Goal: Information Seeking & Learning: Learn about a topic

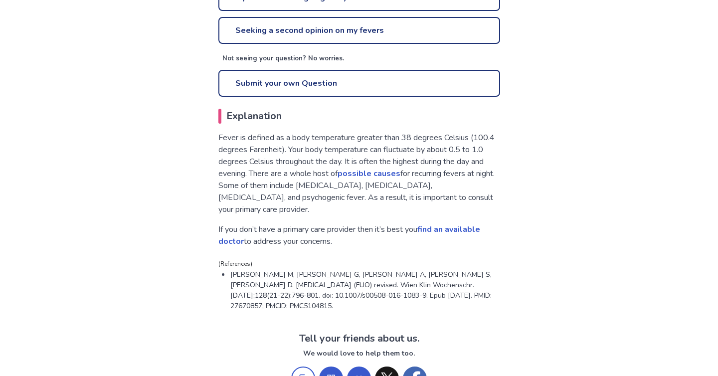
scroll to position [454, 0]
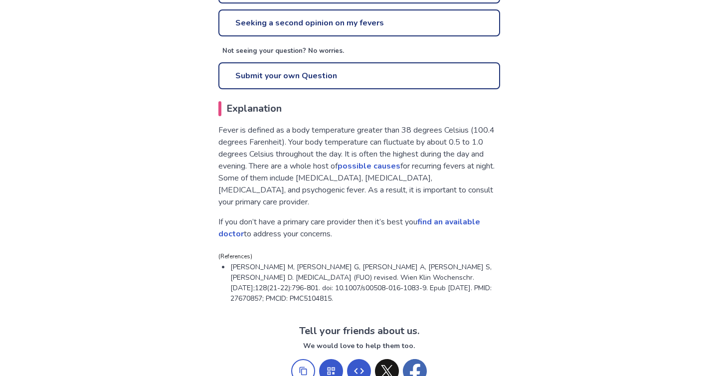
click at [430, 162] on p "Fever is defined as a body temperature greater than 38 degrees Celsius (100.4 d…" at bounding box center [360, 166] width 282 height 84
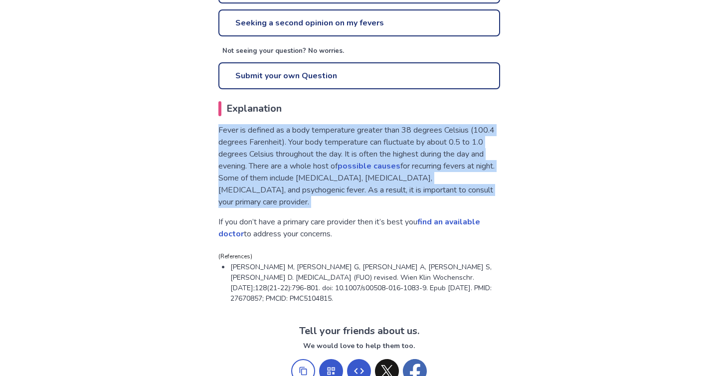
click at [430, 162] on p "Fever is defined as a body temperature greater than 38 degrees Celsius (100.4 d…" at bounding box center [360, 166] width 282 height 84
click at [434, 173] on p "Fever is defined as a body temperature greater than 38 degrees Celsius (100.4 d…" at bounding box center [360, 166] width 282 height 84
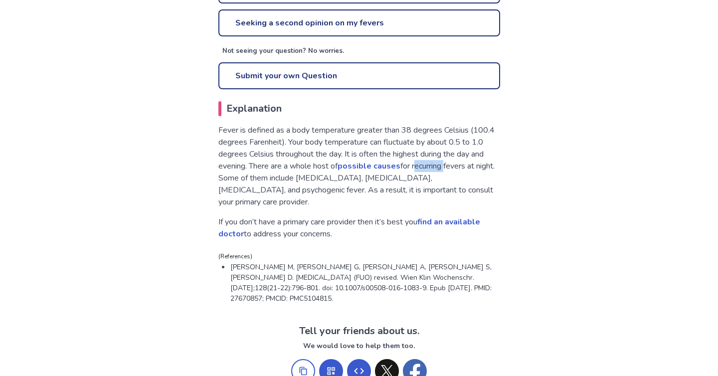
click at [434, 173] on p "Fever is defined as a body temperature greater than 38 degrees Celsius (100.4 d…" at bounding box center [360, 166] width 282 height 84
click at [434, 170] on p "Fever is defined as a body temperature greater than 38 degrees Celsius (100.4 d…" at bounding box center [360, 166] width 282 height 84
click at [434, 171] on p "Fever is defined as a body temperature greater than 38 degrees Celsius (100.4 d…" at bounding box center [360, 166] width 282 height 84
click at [434, 174] on p "Fever is defined as a body temperature greater than 38 degrees Celsius (100.4 d…" at bounding box center [360, 166] width 282 height 84
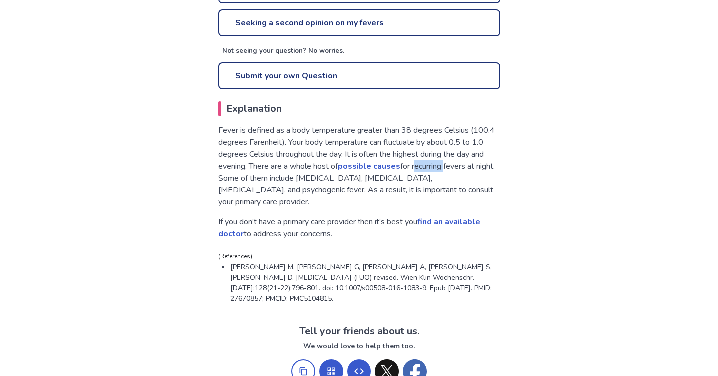
click at [434, 174] on p "Fever is defined as a body temperature greater than 38 degrees Celsius (100.4 d…" at bounding box center [360, 166] width 282 height 84
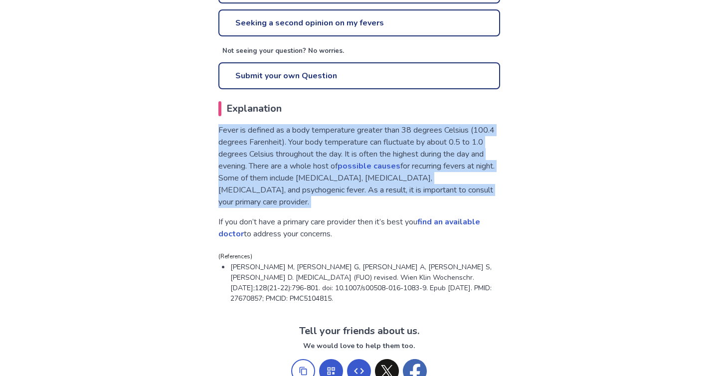
click at [434, 174] on p "Fever is defined as a body temperature greater than 38 degrees Celsius (100.4 d…" at bounding box center [360, 166] width 282 height 84
click at [435, 185] on p "Fever is defined as a body temperature greater than 38 degrees Celsius (100.4 d…" at bounding box center [360, 166] width 282 height 84
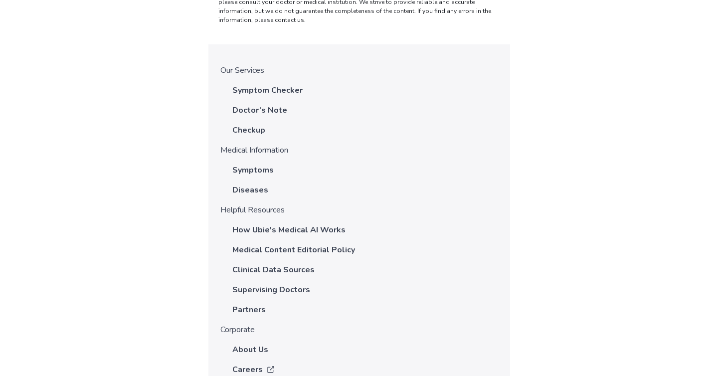
scroll to position [1613, 0]
